Goal: Information Seeking & Learning: Learn about a topic

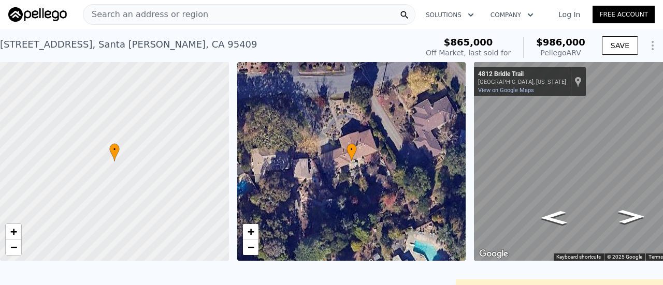
click at [154, 17] on span "Search an address or region" at bounding box center [145, 14] width 125 height 12
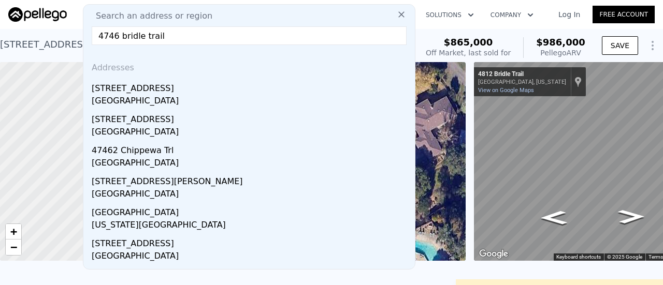
type input "4746 bridle trail"
click at [131, 98] on div "[GEOGRAPHIC_DATA]" at bounding box center [251, 102] width 319 height 15
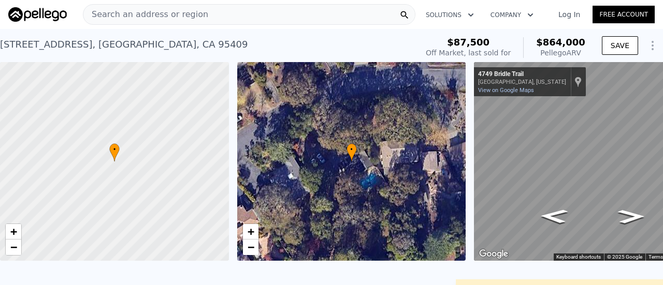
drag, startPoint x: 643, startPoint y: 51, endPoint x: 400, endPoint y: 42, distance: 243.1
click at [400, 42] on div "[STREET_ADDRESS] Sold [DATE] for $87,500 (~ARV $864k )" at bounding box center [206, 47] width 413 height 29
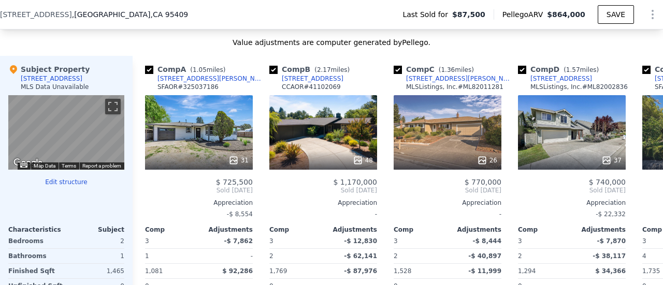
scroll to position [829, 0]
click at [641, 192] on icon at bounding box center [650, 190] width 21 height 21
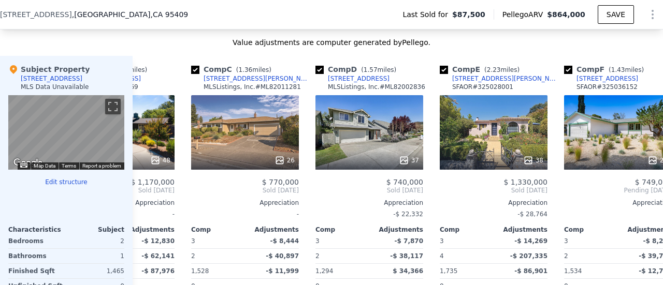
scroll to position [0, 249]
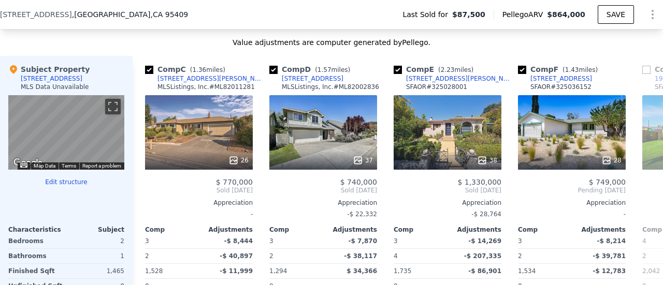
click at [641, 192] on icon at bounding box center [650, 190] width 21 height 21
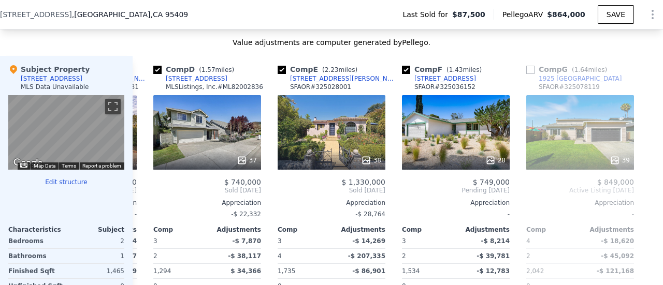
scroll to position [0, 372]
click at [221, 140] on div "37" at bounding box center [207, 132] width 108 height 75
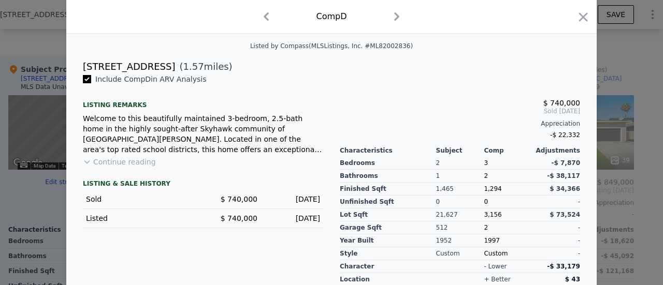
scroll to position [236, 0]
click at [107, 167] on button "Continue reading" at bounding box center [119, 161] width 73 height 10
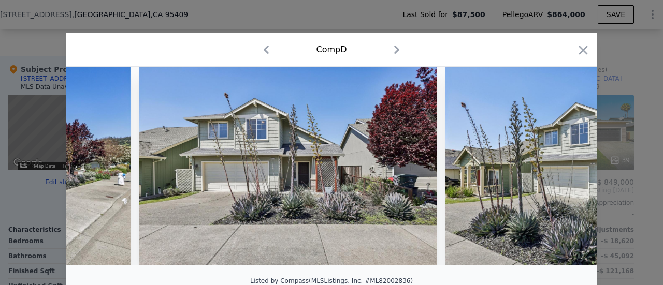
scroll to position [0, 255]
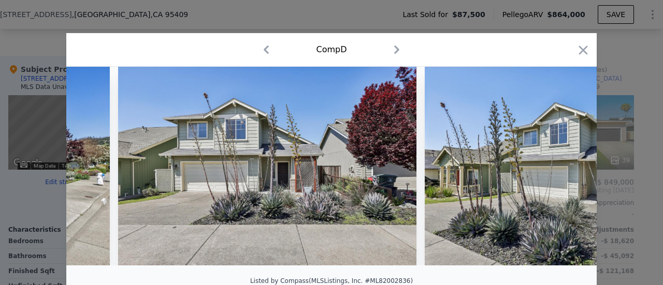
click at [563, 173] on icon at bounding box center [569, 166] width 21 height 21
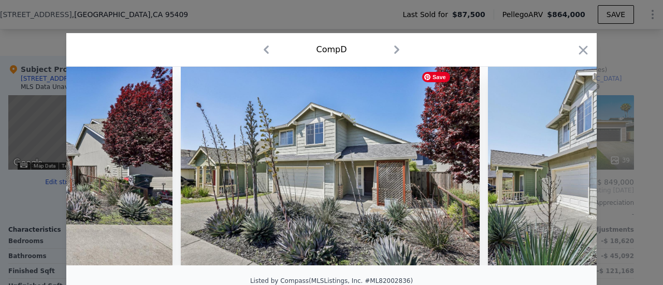
scroll to position [0, 504]
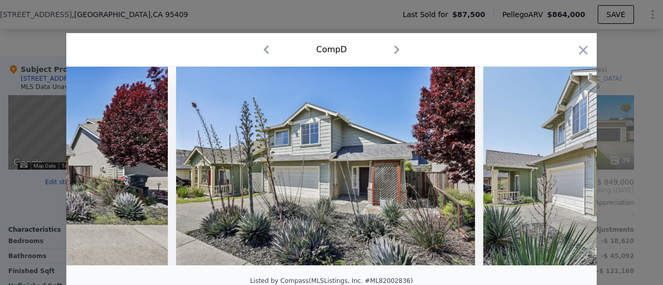
click at [564, 169] on icon at bounding box center [569, 166] width 21 height 21
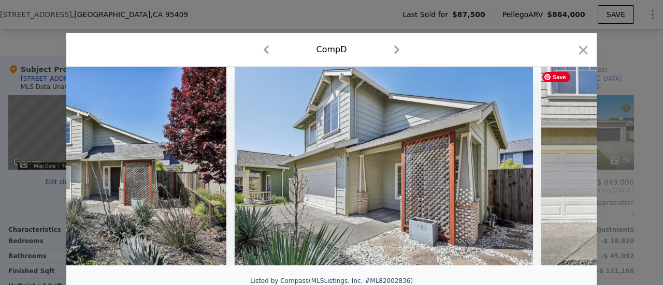
click at [564, 169] on icon at bounding box center [569, 166] width 21 height 21
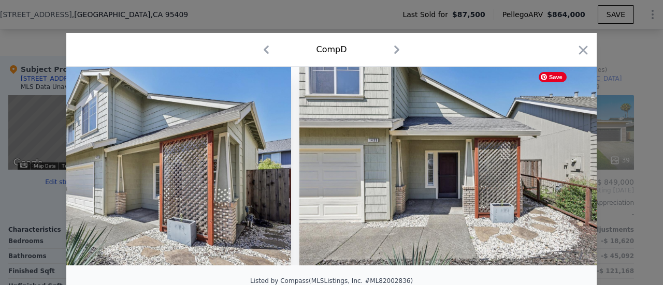
scroll to position [0, 1001]
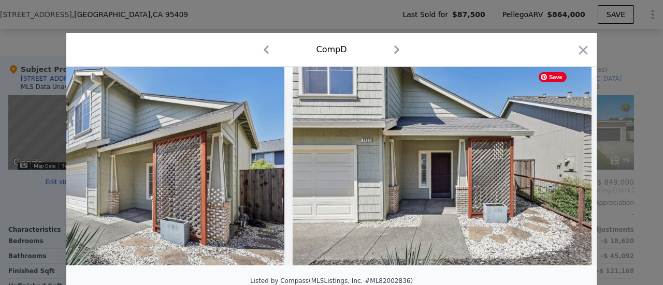
click at [564, 169] on div at bounding box center [331, 166] width 530 height 199
click at [564, 169] on icon at bounding box center [569, 166] width 21 height 21
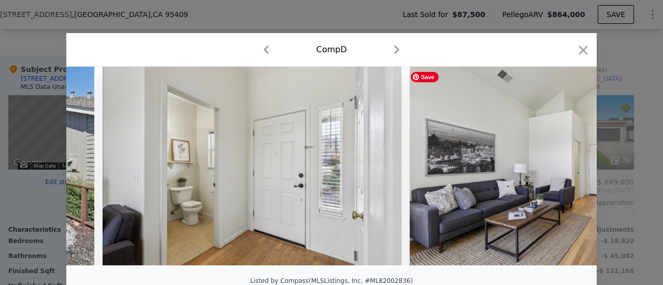
click at [564, 169] on img at bounding box center [559, 166] width 299 height 199
click at [565, 169] on icon at bounding box center [569, 166] width 21 height 21
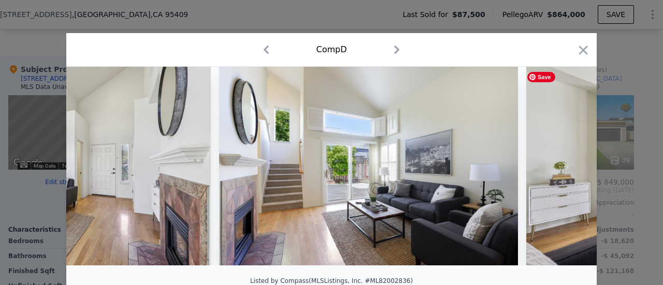
click at [565, 169] on icon at bounding box center [569, 166] width 21 height 21
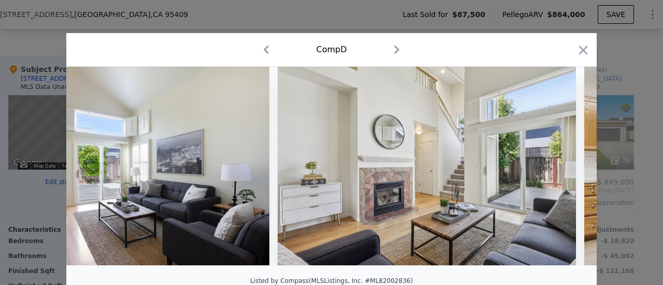
click at [565, 169] on icon at bounding box center [569, 166] width 21 height 21
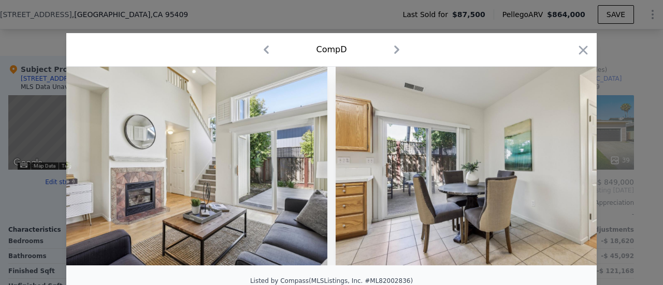
click at [565, 169] on icon at bounding box center [569, 166] width 21 height 21
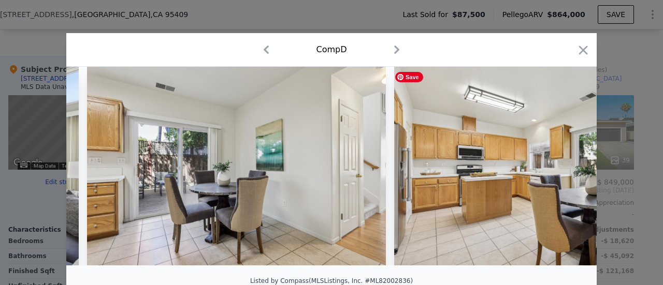
click at [565, 169] on icon at bounding box center [569, 166] width 21 height 21
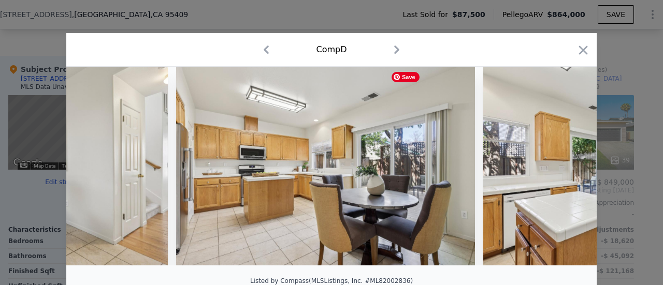
scroll to position [0, 2991]
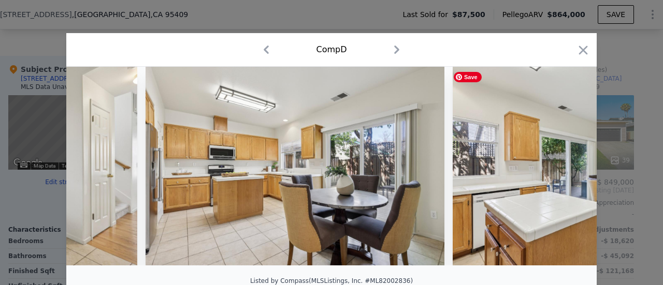
click at [565, 169] on div at bounding box center [331, 166] width 530 height 199
click at [565, 169] on icon at bounding box center [569, 166] width 21 height 21
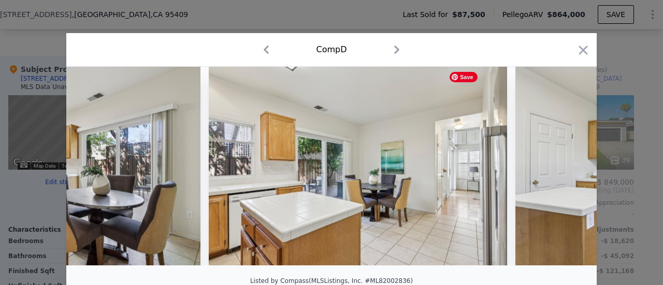
scroll to position [0, 3239]
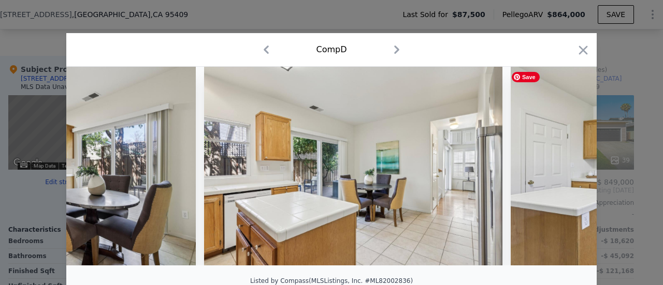
click at [565, 169] on div at bounding box center [331, 166] width 530 height 199
click at [565, 169] on icon at bounding box center [569, 166] width 21 height 21
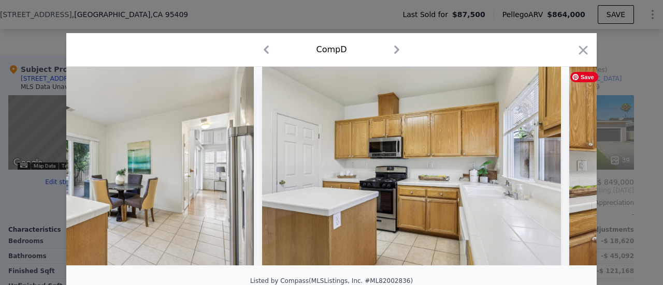
click at [565, 169] on icon at bounding box center [569, 166] width 21 height 21
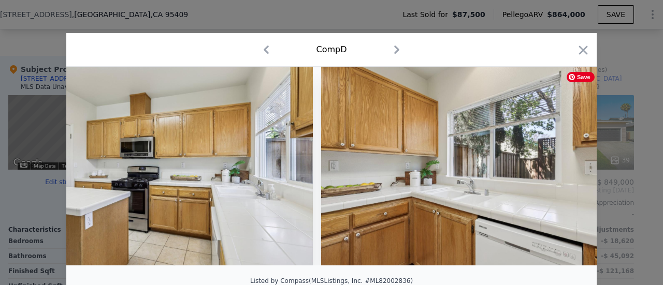
scroll to position [0, 3737]
click at [565, 169] on div at bounding box center [331, 166] width 530 height 199
click at [565, 169] on icon at bounding box center [569, 166] width 21 height 21
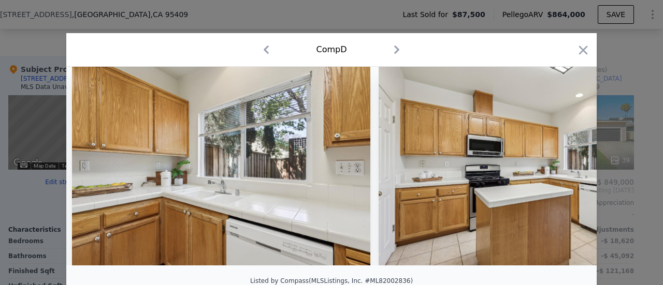
click at [565, 169] on icon at bounding box center [569, 166] width 21 height 21
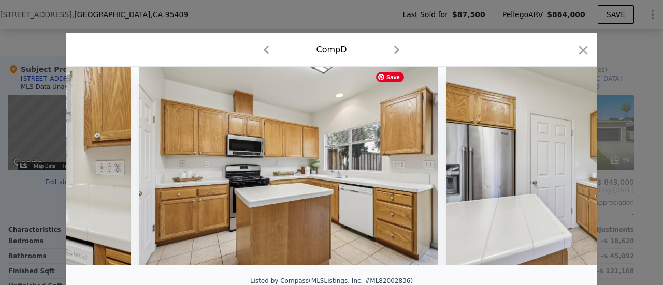
scroll to position [0, 4234]
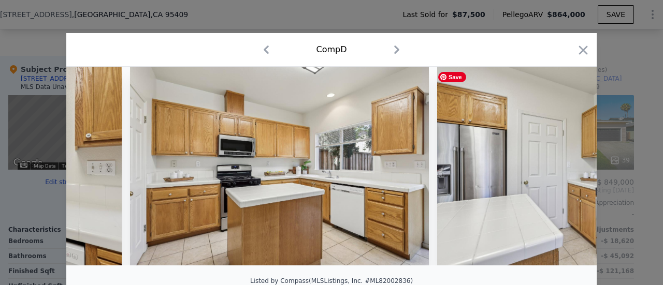
click at [565, 169] on div at bounding box center [331, 166] width 530 height 199
click at [565, 169] on icon at bounding box center [569, 166] width 21 height 21
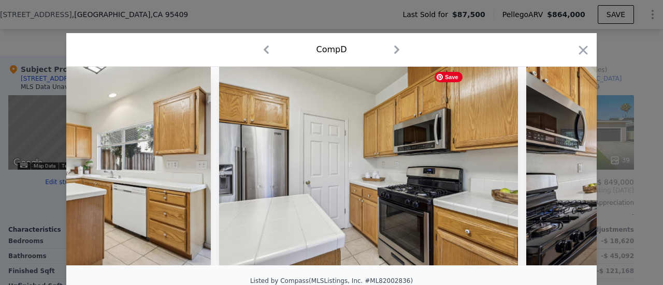
scroll to position [0, 4483]
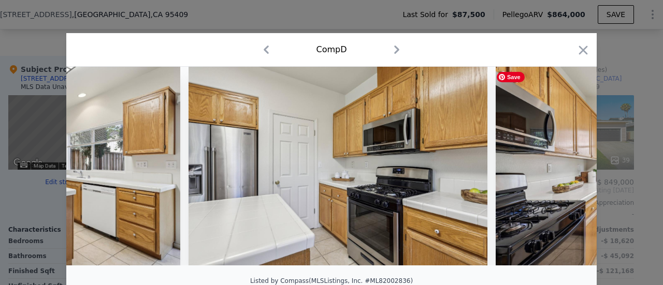
click at [565, 169] on div at bounding box center [331, 166] width 530 height 199
click at [565, 169] on icon at bounding box center [569, 166] width 21 height 21
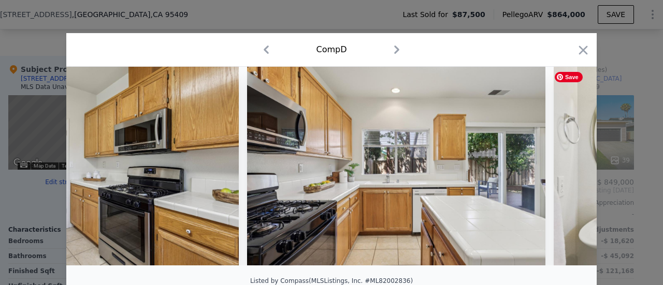
click at [565, 169] on icon at bounding box center [569, 166] width 21 height 21
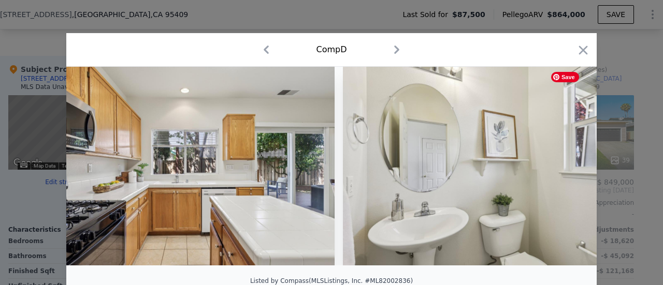
scroll to position [0, 4980]
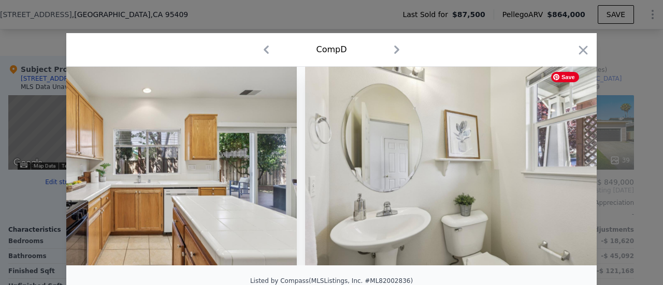
click at [565, 169] on div at bounding box center [331, 166] width 530 height 199
click at [565, 169] on icon at bounding box center [569, 166] width 21 height 21
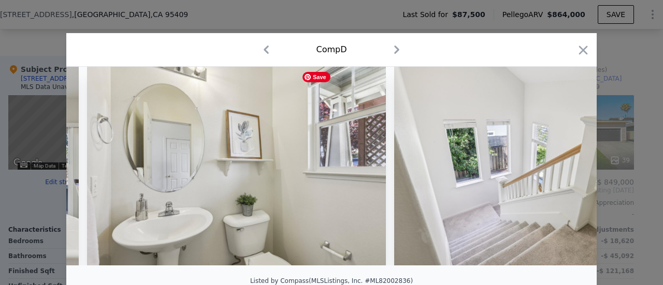
scroll to position [0, 5229]
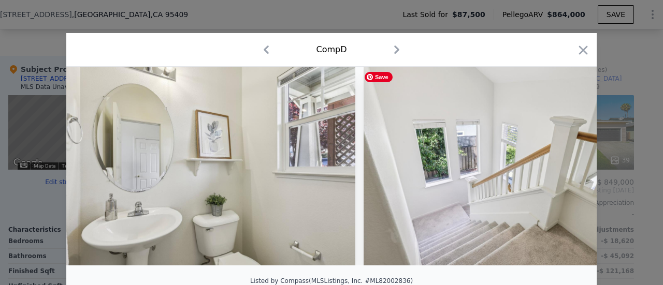
click at [565, 169] on div at bounding box center [331, 166] width 530 height 199
click at [567, 169] on icon at bounding box center [570, 166] width 6 height 10
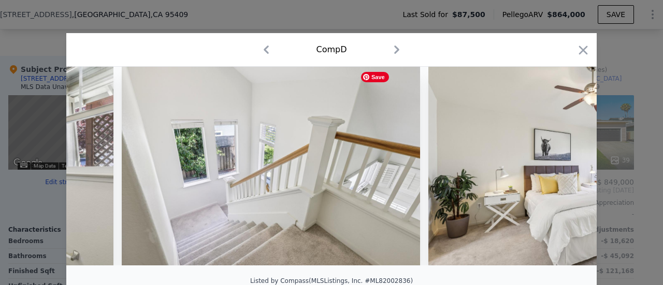
scroll to position [0, 5477]
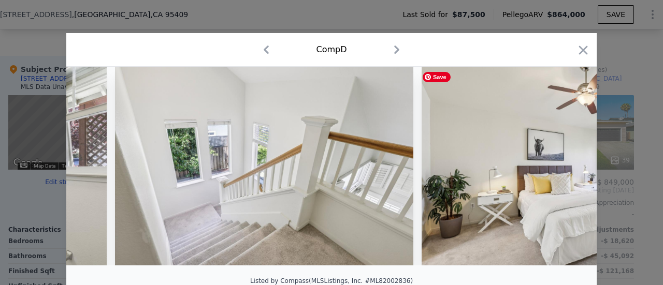
click at [567, 169] on div at bounding box center [331, 166] width 530 height 199
click at [567, 169] on icon at bounding box center [570, 166] width 6 height 10
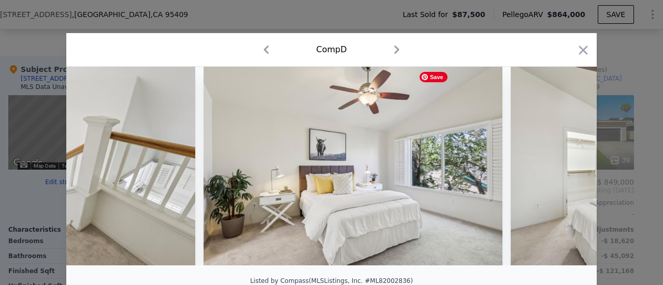
scroll to position [0, 5726]
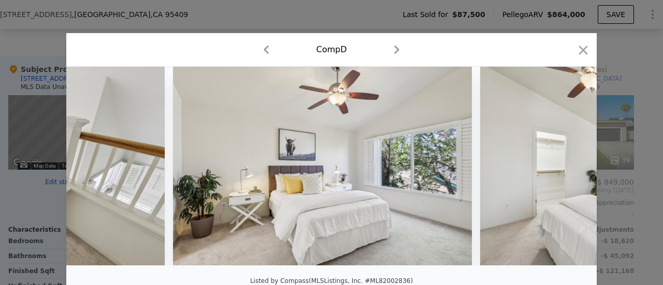
click at [567, 169] on icon at bounding box center [570, 166] width 6 height 10
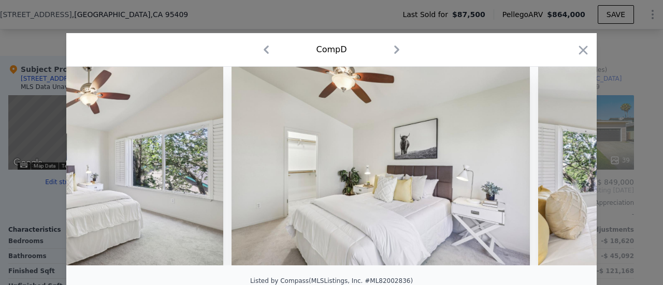
click at [567, 169] on icon at bounding box center [570, 166] width 6 height 10
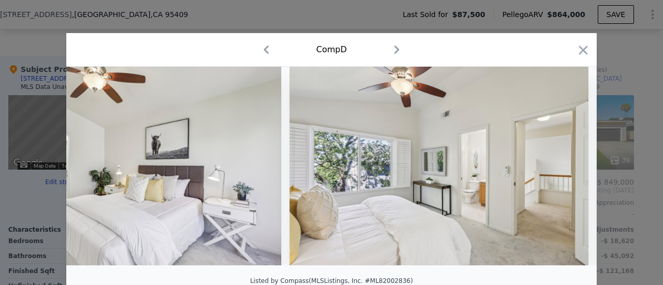
click at [567, 169] on icon at bounding box center [570, 166] width 6 height 10
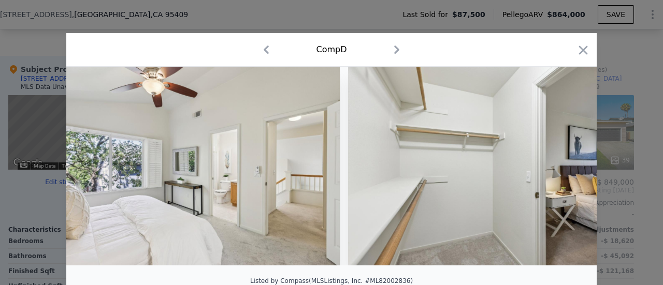
click at [567, 169] on icon at bounding box center [570, 166] width 6 height 10
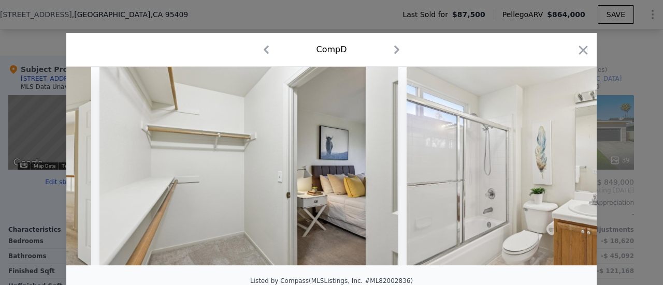
click at [567, 169] on icon at bounding box center [570, 166] width 6 height 10
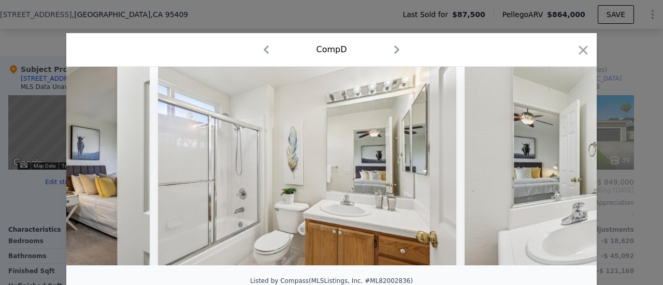
click at [567, 169] on icon at bounding box center [570, 166] width 6 height 10
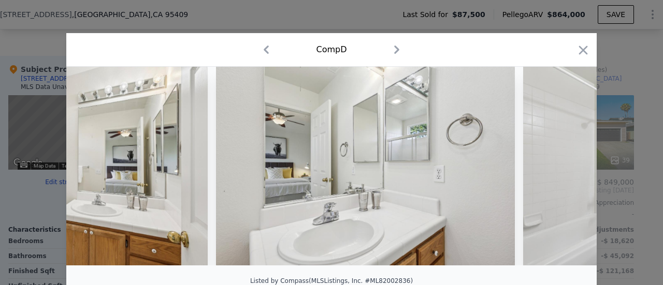
click at [567, 169] on icon at bounding box center [570, 166] width 6 height 10
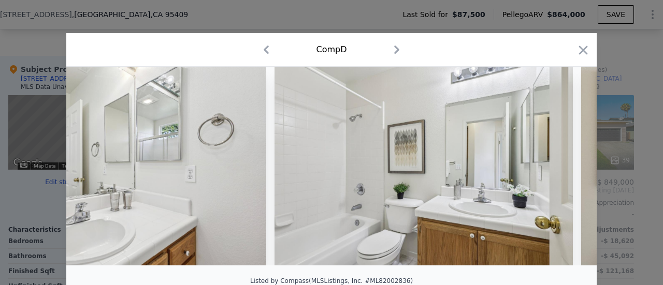
click at [567, 169] on icon at bounding box center [570, 166] width 6 height 10
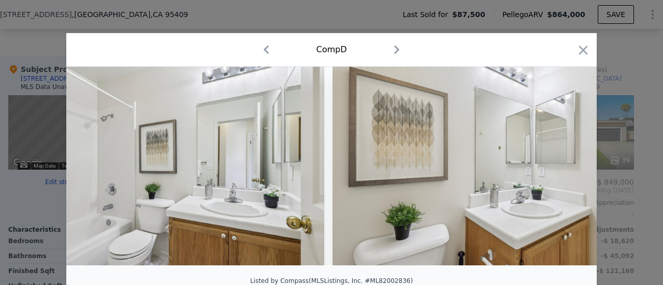
click at [567, 169] on icon at bounding box center [570, 166] width 6 height 10
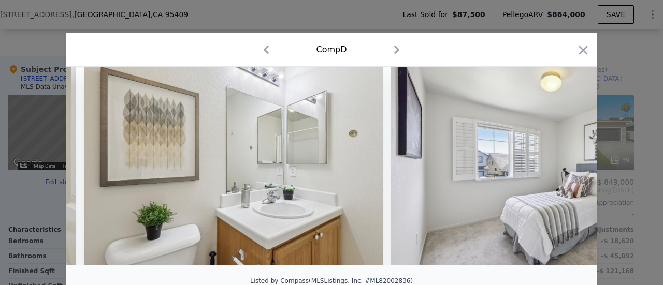
click at [567, 169] on icon at bounding box center [570, 166] width 6 height 10
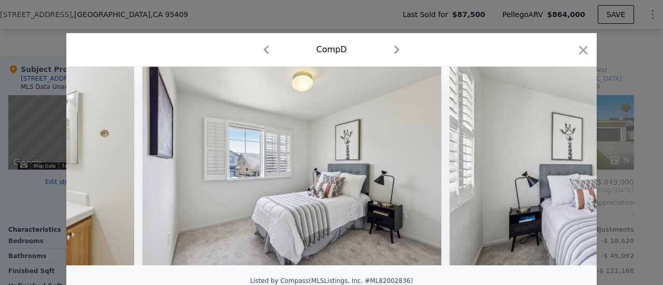
click at [567, 169] on icon at bounding box center [570, 166] width 6 height 10
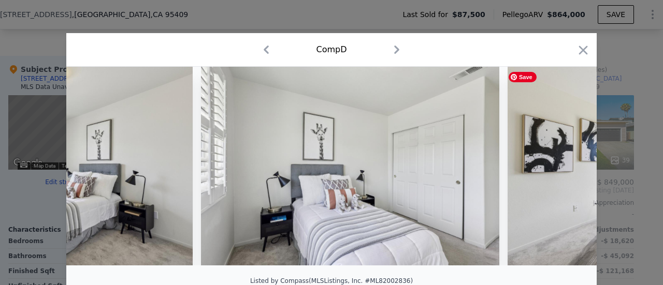
click at [567, 169] on icon at bounding box center [570, 166] width 6 height 10
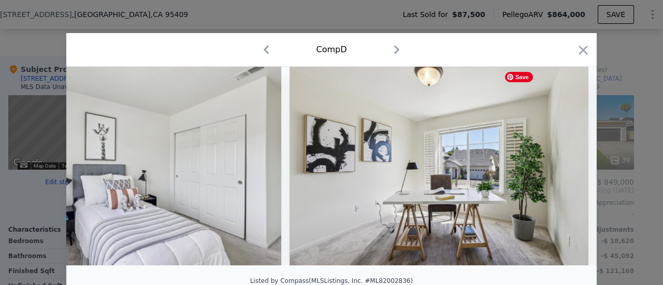
scroll to position [0, 8710]
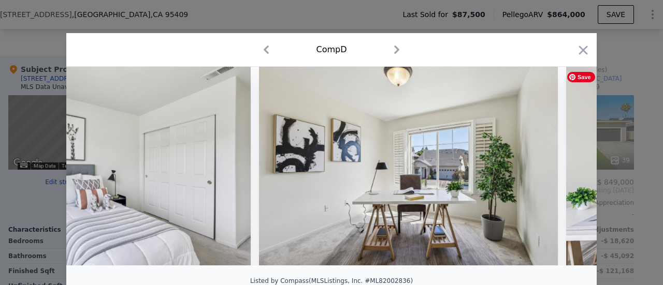
click at [567, 169] on div at bounding box center [331, 166] width 530 height 199
click at [567, 169] on icon at bounding box center [570, 166] width 6 height 10
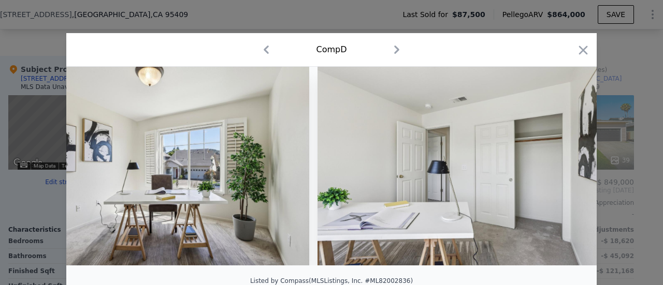
click at [567, 169] on icon at bounding box center [570, 166] width 6 height 10
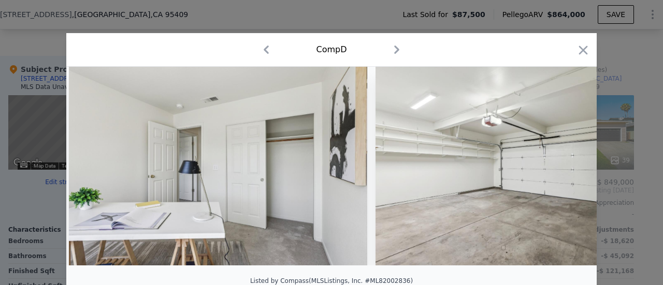
click at [567, 169] on icon at bounding box center [570, 166] width 6 height 10
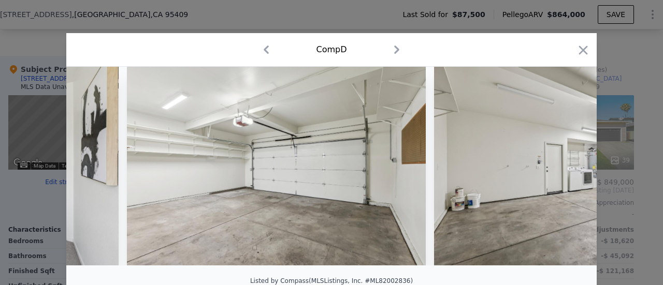
click at [567, 169] on icon at bounding box center [570, 166] width 6 height 10
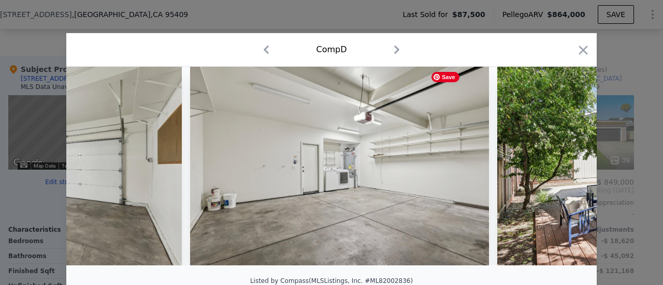
scroll to position [0, 9705]
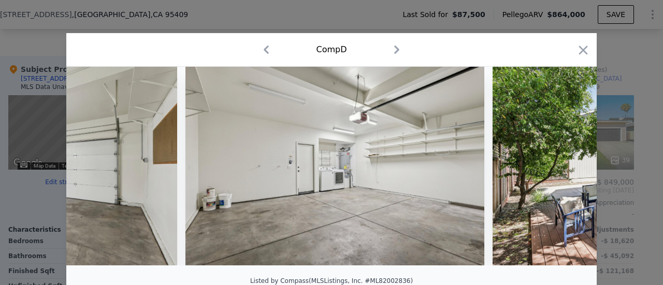
click at [584, 49] on icon "button" at bounding box center [583, 50] width 15 height 15
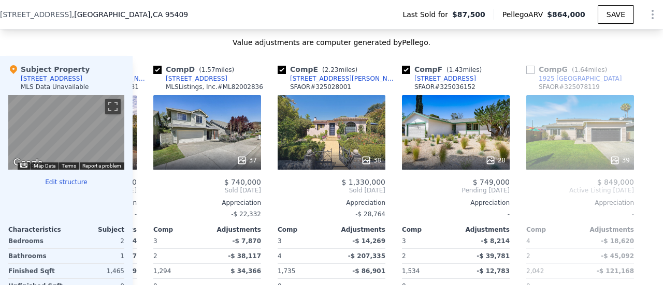
click at [647, 13] on icon "Show Options" at bounding box center [653, 14] width 12 height 12
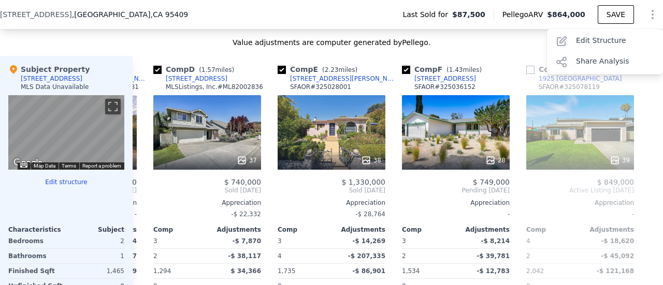
click at [474, 13] on span "$87,500" at bounding box center [468, 14] width 33 height 10
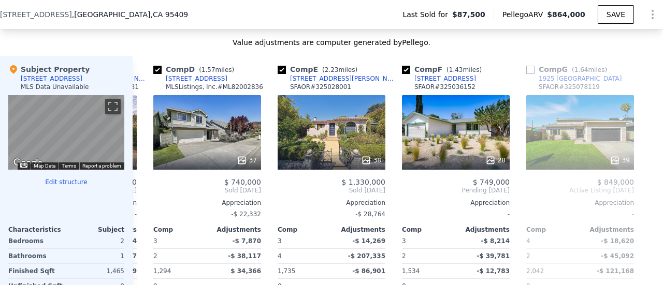
click at [520, 17] on span "Pellego ARV" at bounding box center [525, 14] width 45 height 10
drag, startPoint x: 546, startPoint y: 15, endPoint x: 478, endPoint y: 18, distance: 68.5
click at [478, 18] on div "Last Sold for $87,500 Pellego ARV $864,000 SAVE" at bounding box center [528, 14] width 269 height 21
click at [163, 11] on div "[STREET_ADDRESS] Last Sold for $87,500 Pellego ARV $864,000 SAVE" at bounding box center [331, 14] width 663 height 29
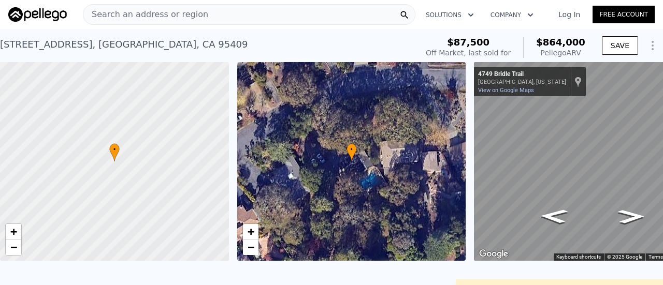
click at [195, 15] on div "Search an address or region" at bounding box center [249, 14] width 333 height 21
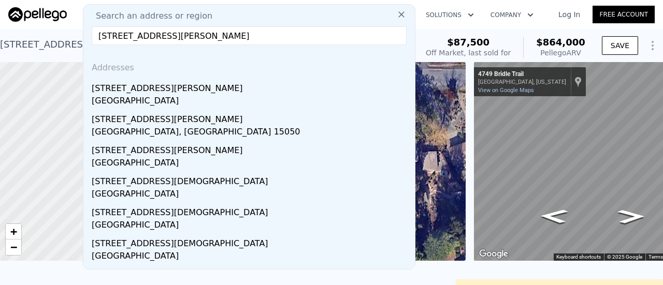
type input "[STREET_ADDRESS][PERSON_NAME]"
click at [145, 97] on div "[GEOGRAPHIC_DATA]" at bounding box center [251, 102] width 319 height 15
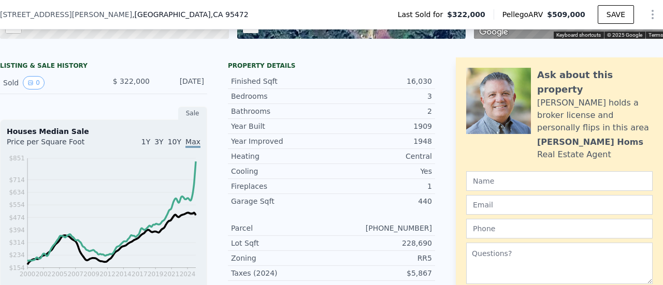
scroll to position [218, 0]
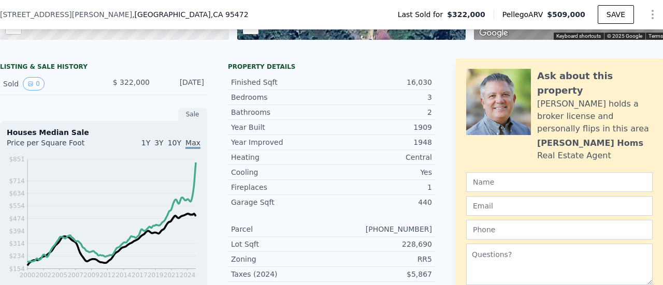
click at [32, 87] on icon "View historical data" at bounding box center [30, 84] width 6 height 6
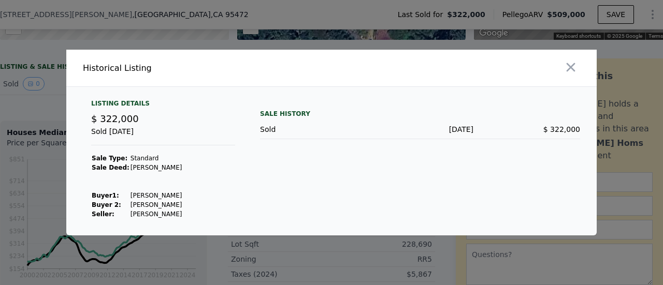
click at [573, 71] on icon "button" at bounding box center [571, 67] width 9 height 9
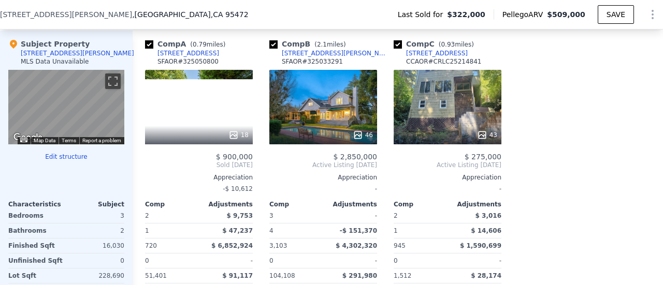
scroll to position [1002, 0]
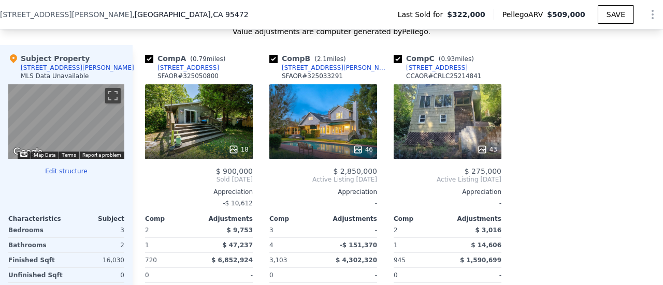
click at [432, 70] on div "[STREET_ADDRESS]" at bounding box center [437, 68] width 62 height 8
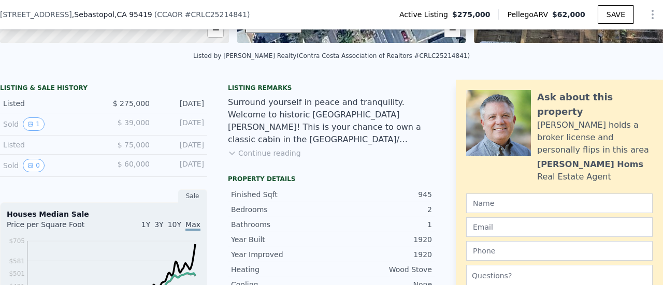
scroll to position [216, 0]
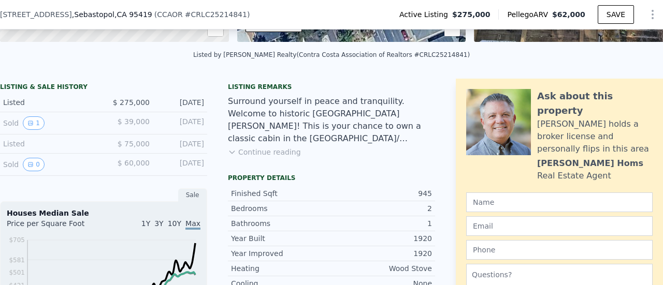
click at [256, 157] on button "Continue reading" at bounding box center [264, 152] width 73 height 10
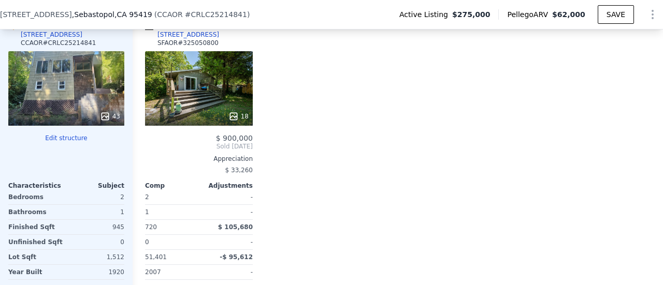
scroll to position [1117, 0]
